Goal: Task Accomplishment & Management: Manage account settings

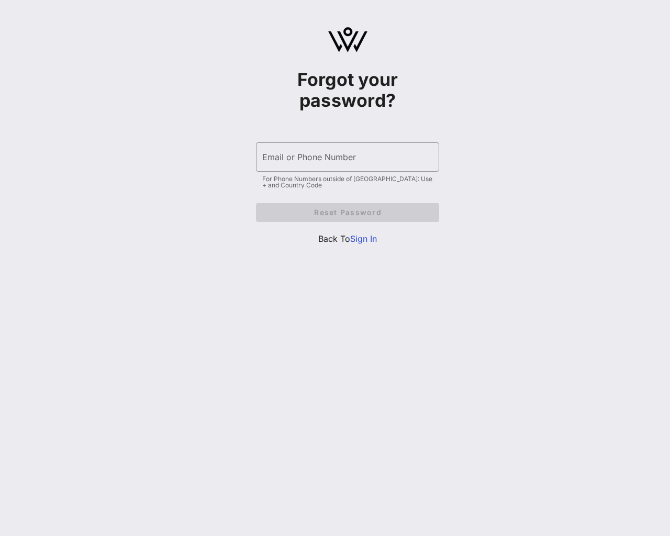
type input "[EMAIL_ADDRESS]"
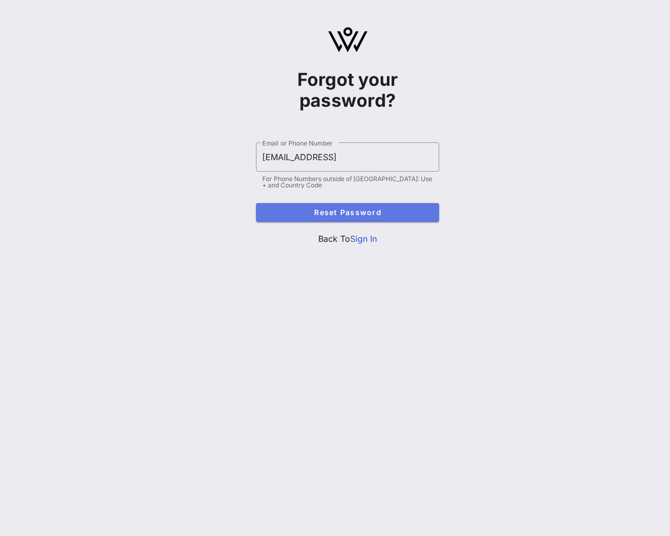
type button "e"
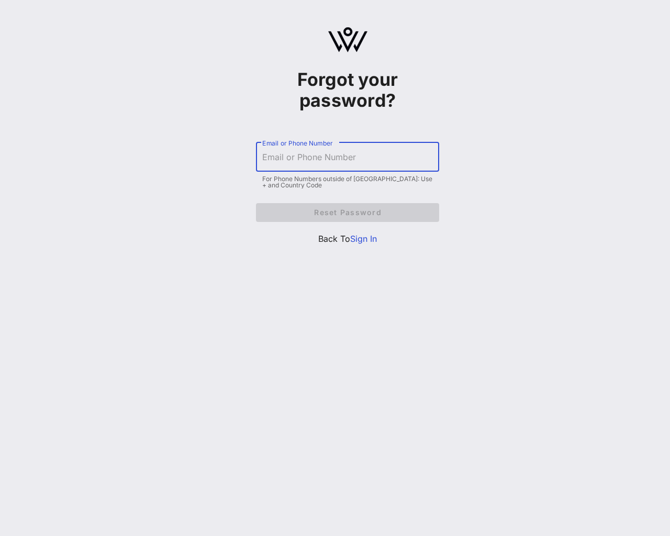
type input "sample@email.tst"
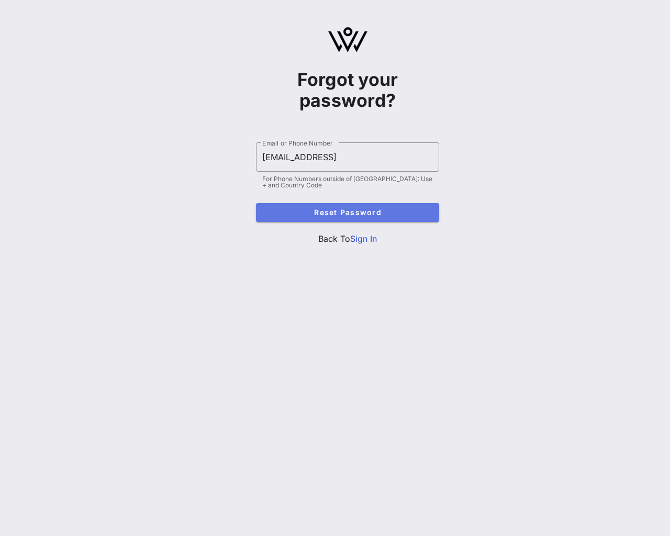
type button "e"
